Goal: Task Accomplishment & Management: Use online tool/utility

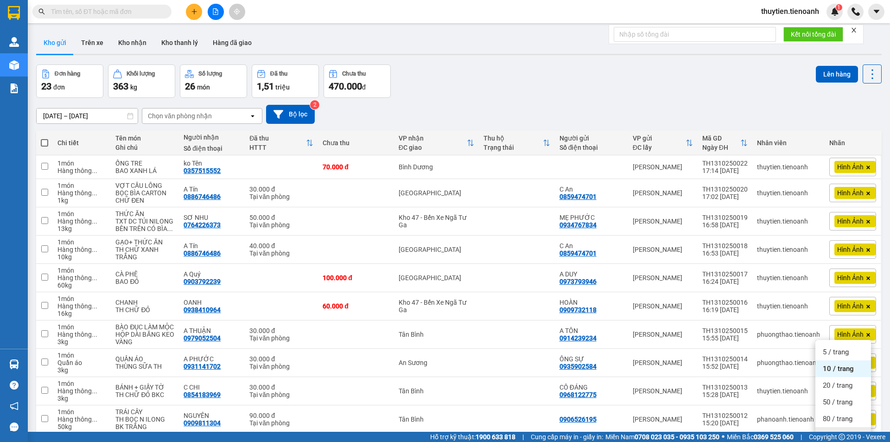
scroll to position [47, 0]
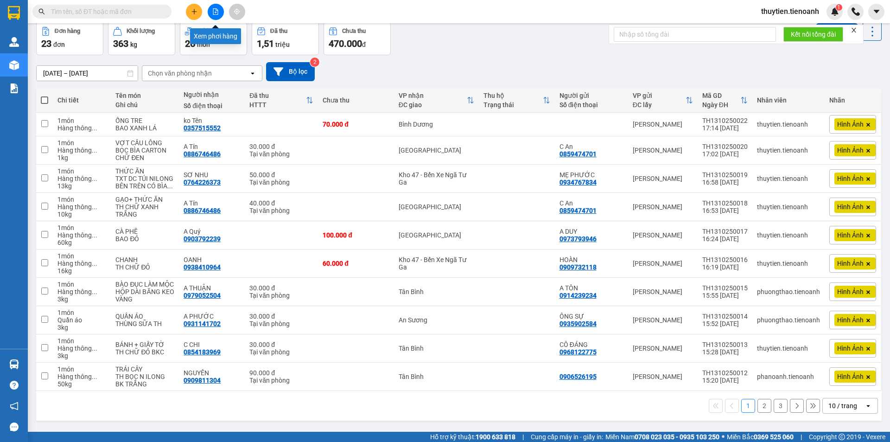
click at [214, 11] on icon "file-add" at bounding box center [215, 11] width 6 height 6
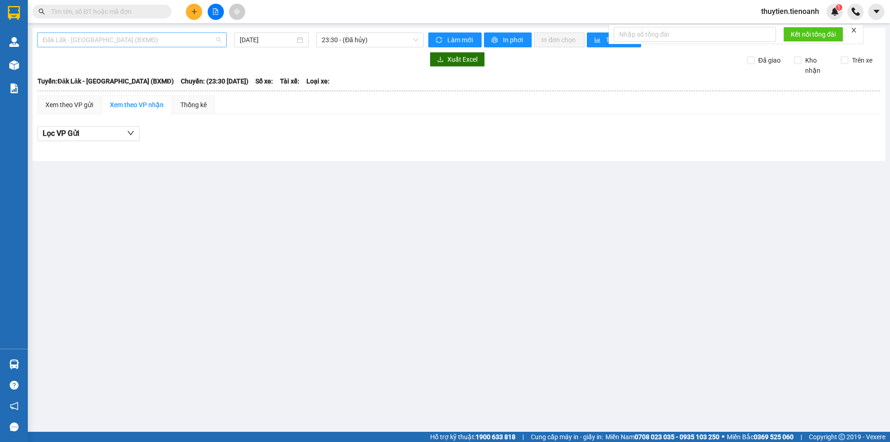
click at [90, 38] on span "Đăk Lăk - [GEOGRAPHIC_DATA] (BXMĐ)" at bounding box center [132, 40] width 179 height 14
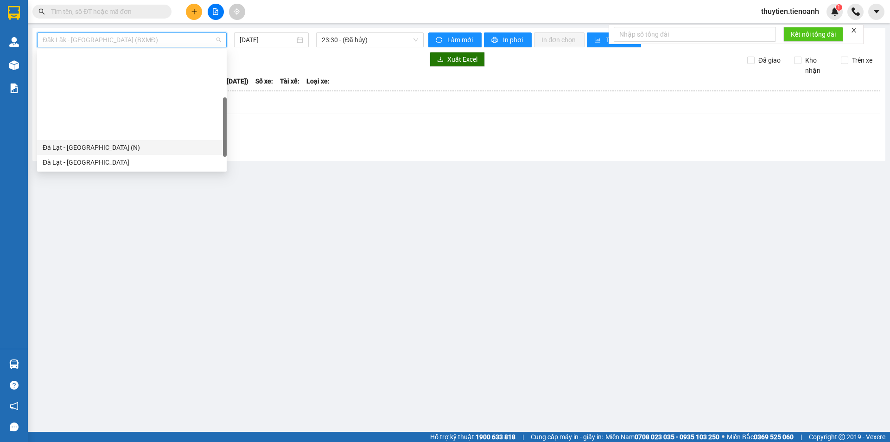
scroll to position [93, 0]
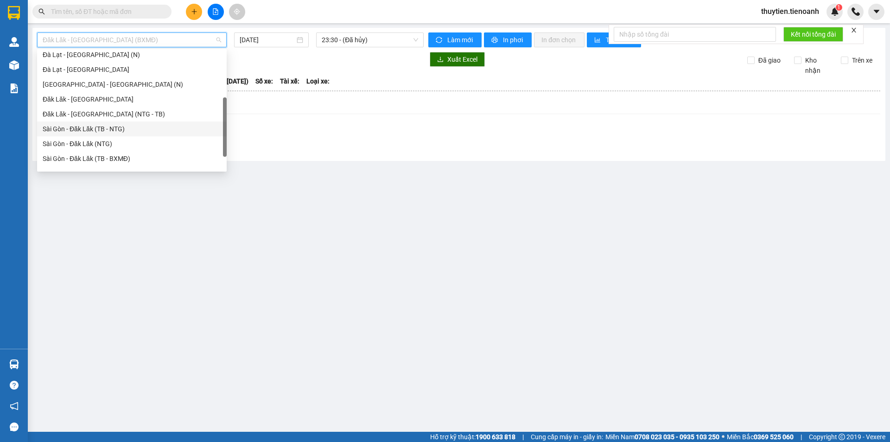
click at [74, 128] on div "Sài Gòn - Đăk Lăk (TB - NTG)" at bounding box center [132, 129] width 179 height 10
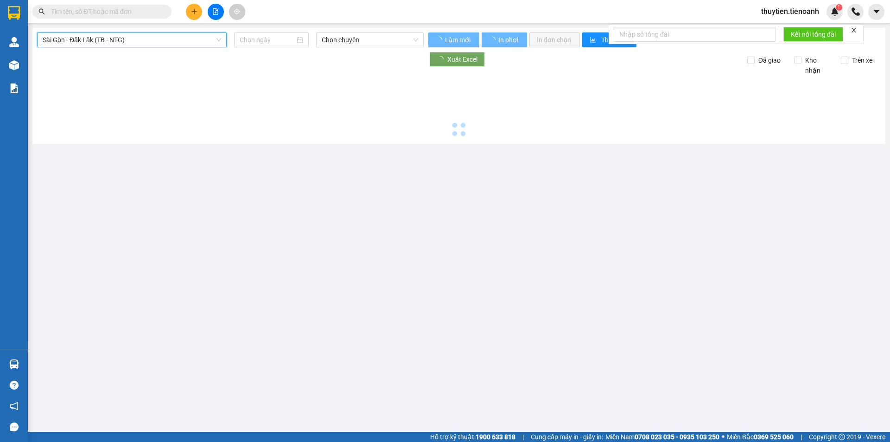
type input "[DATE]"
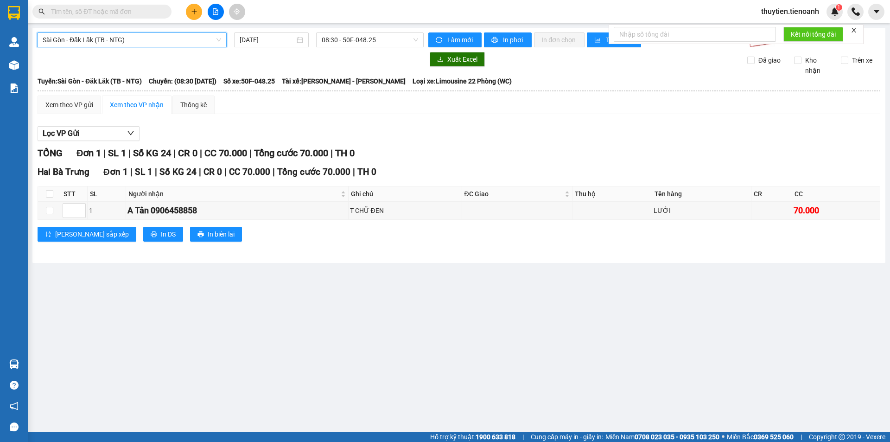
click at [81, 39] on span "Sài Gòn - Đăk Lăk (TB - NTG)" at bounding box center [132, 40] width 179 height 14
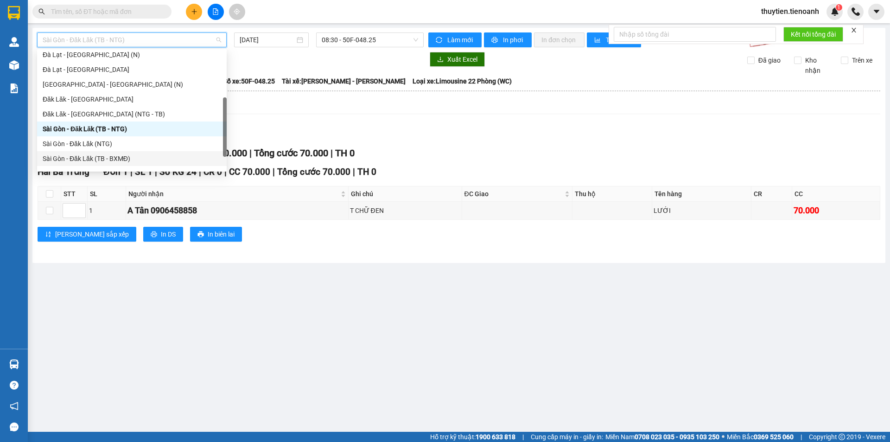
click at [94, 156] on div "Sài Gòn - Đăk Lăk (TB - BXMĐ)" at bounding box center [132, 159] width 179 height 10
type input "[DATE]"
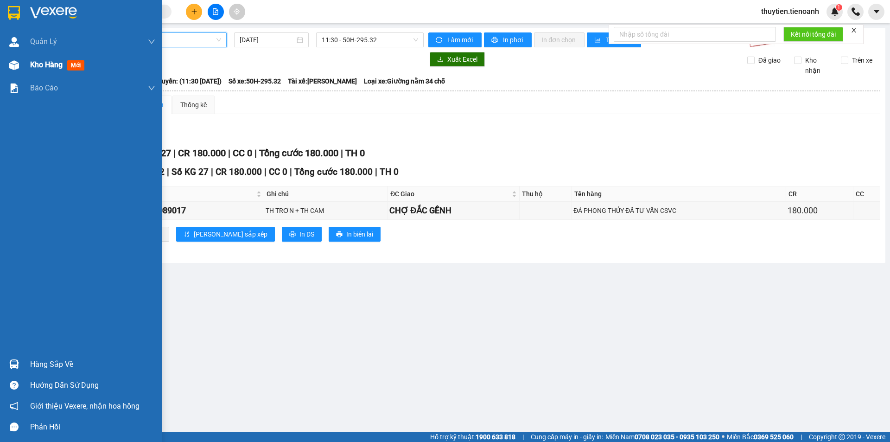
click at [21, 62] on div at bounding box center [14, 65] width 16 height 16
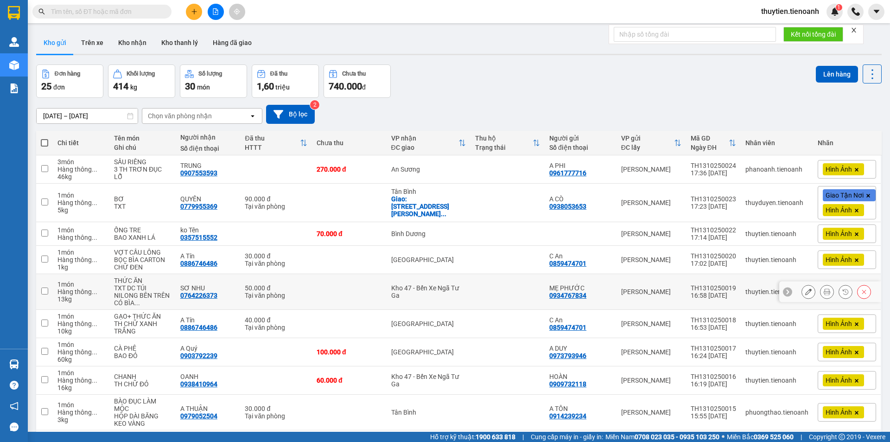
scroll to position [46, 0]
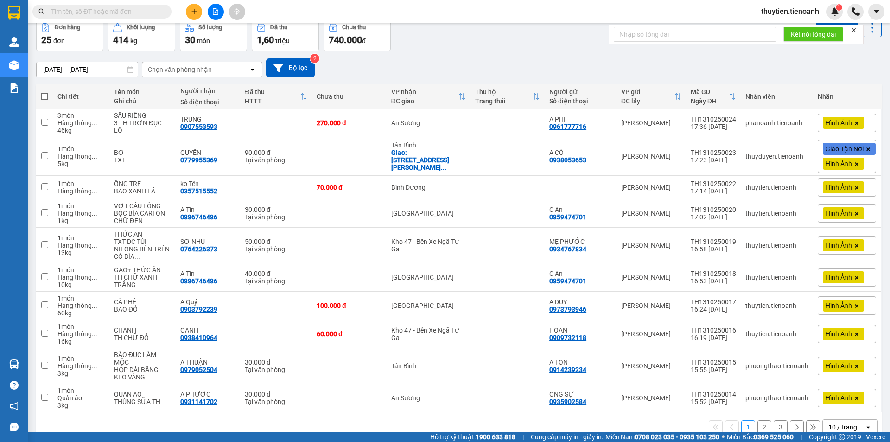
click at [829, 426] on div "10 / trang" at bounding box center [843, 426] width 29 height 9
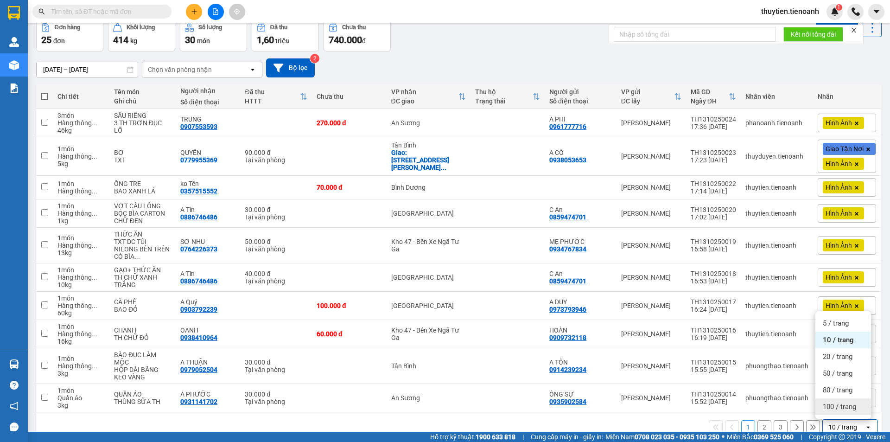
click at [838, 405] on span "100 / trang" at bounding box center [839, 406] width 33 height 9
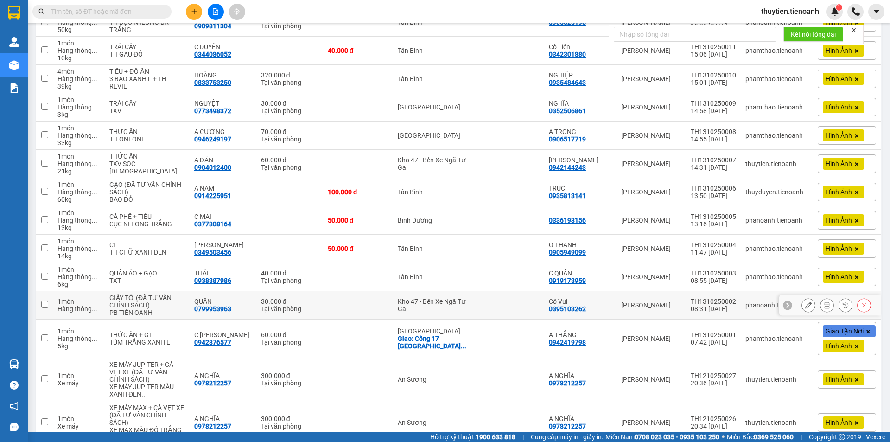
scroll to position [510, 0]
